Goal: Information Seeking & Learning: Find specific fact

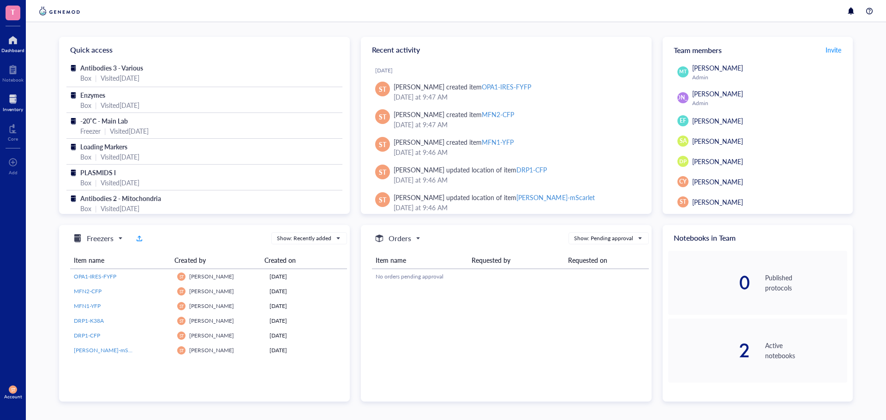
click at [18, 93] on div at bounding box center [13, 99] width 20 height 15
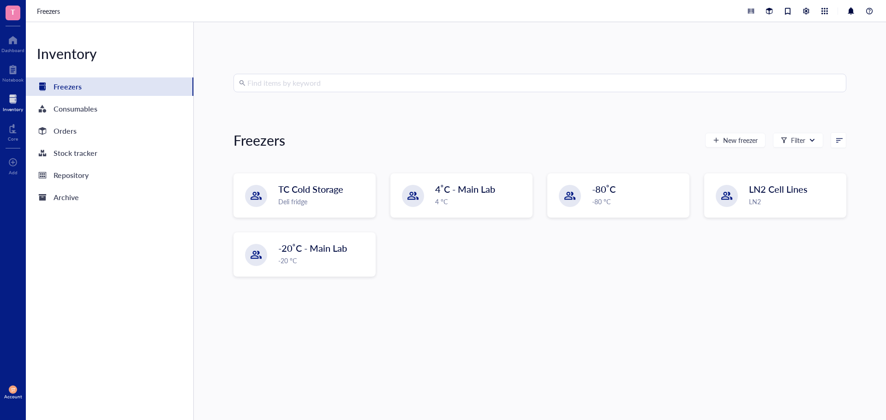
click at [355, 86] on input "search" at bounding box center [543, 83] width 593 height 18
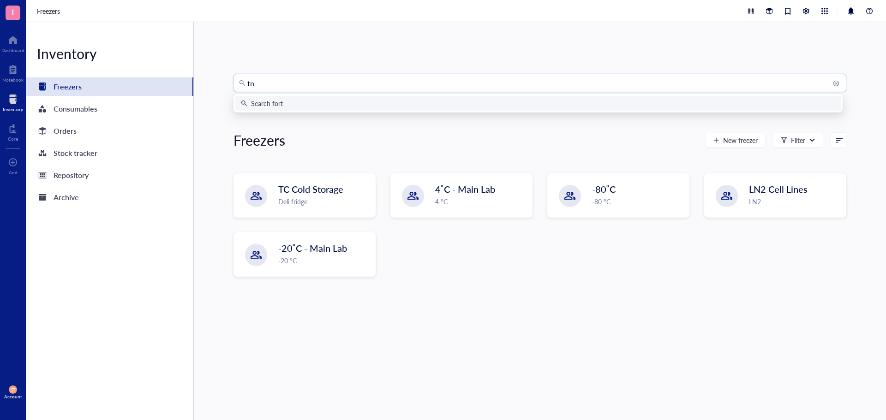
type input "tnf"
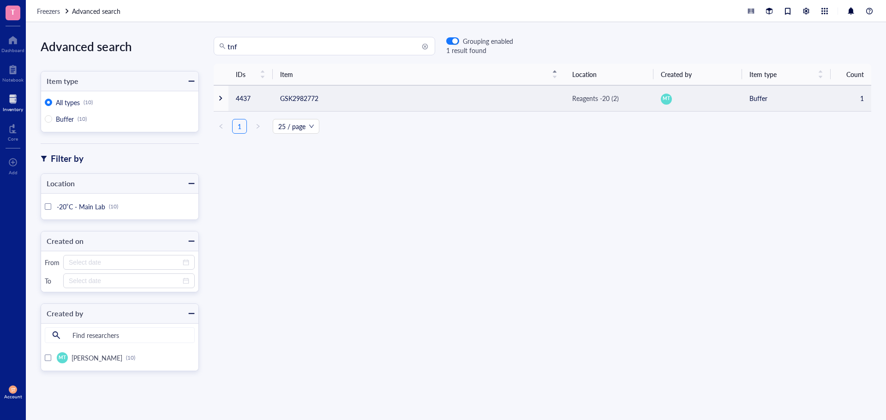
click at [355, 86] on td "GSK2982772" at bounding box center [419, 98] width 292 height 26
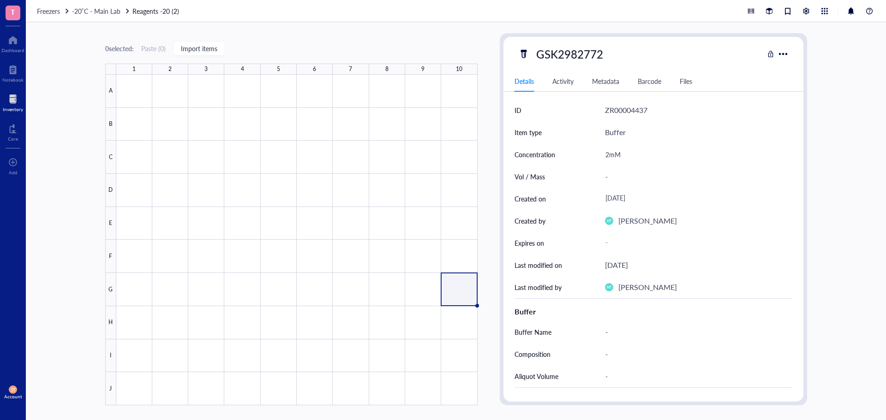
type textarea "Keep everyone on the same page…"
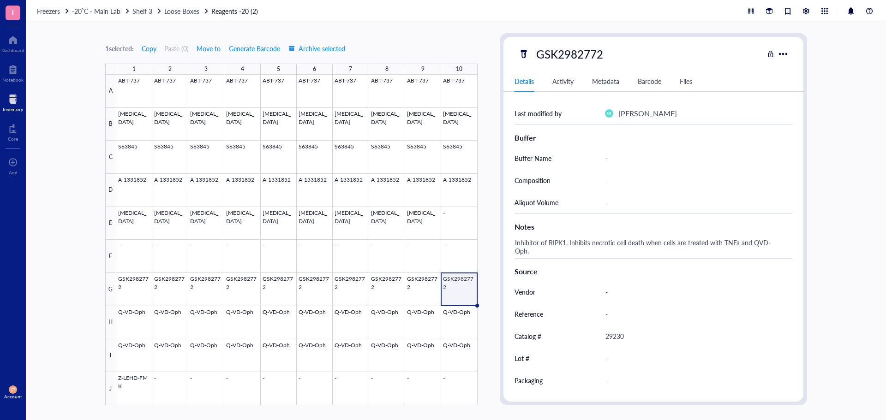
scroll to position [193, 0]
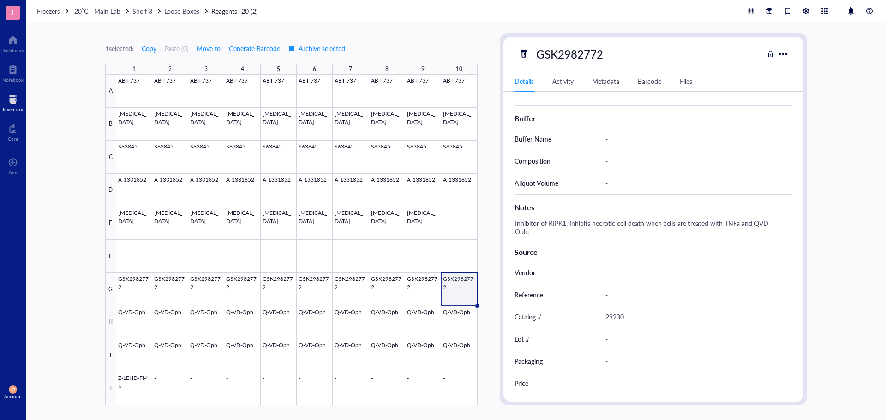
click at [13, 92] on div at bounding box center [13, 99] width 20 height 15
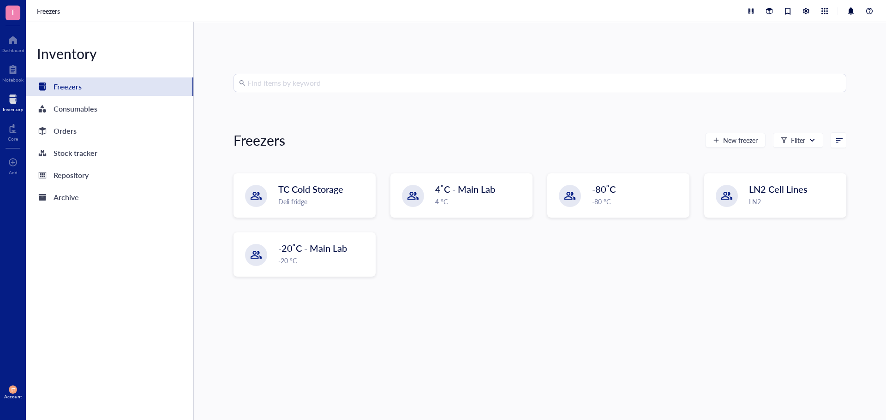
click at [269, 77] on input "search" at bounding box center [543, 83] width 593 height 18
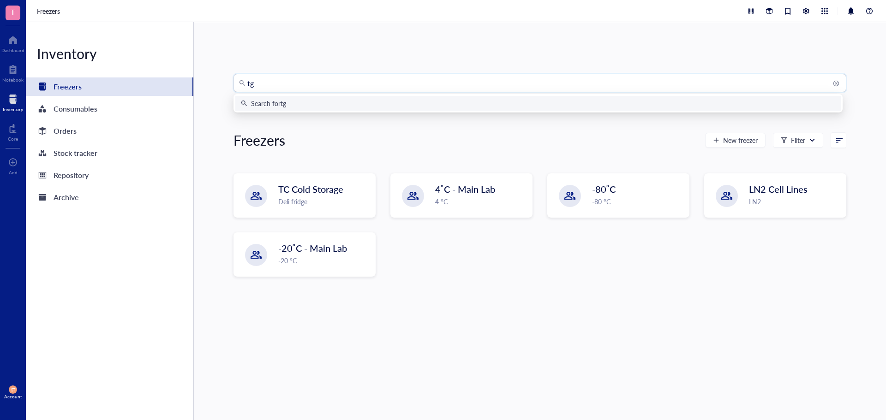
type input "tgn"
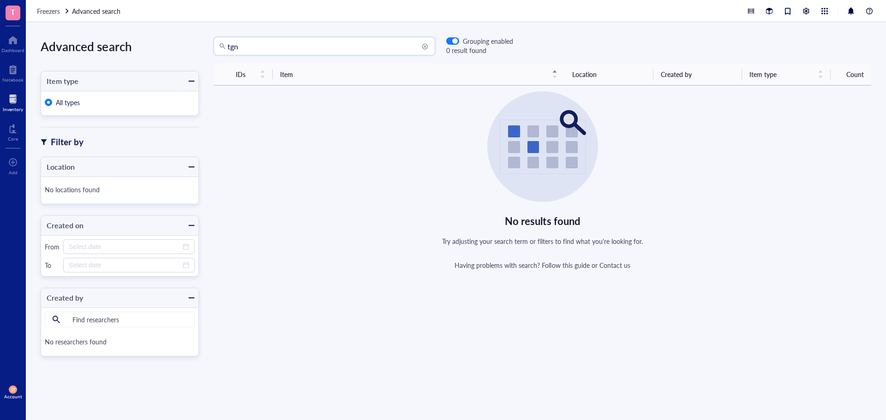
click at [281, 44] on input "tgn" at bounding box center [328, 46] width 202 height 18
type input "tgf"
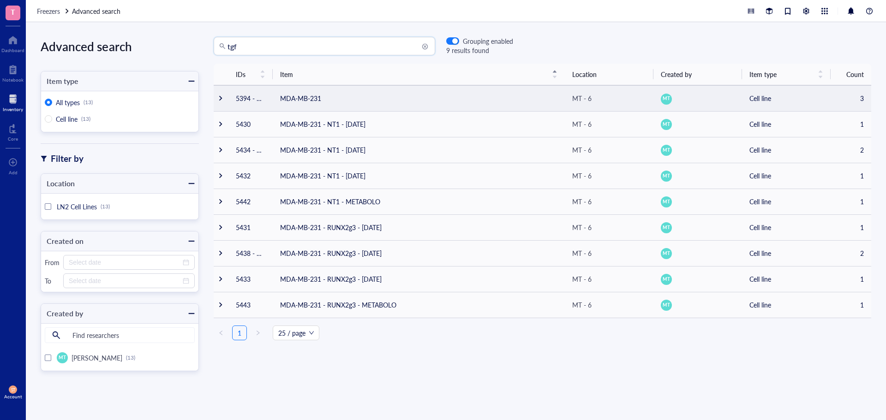
click at [337, 85] on td "MDA-MB-231" at bounding box center [419, 98] width 292 height 26
